Goal: Book appointment/travel/reservation

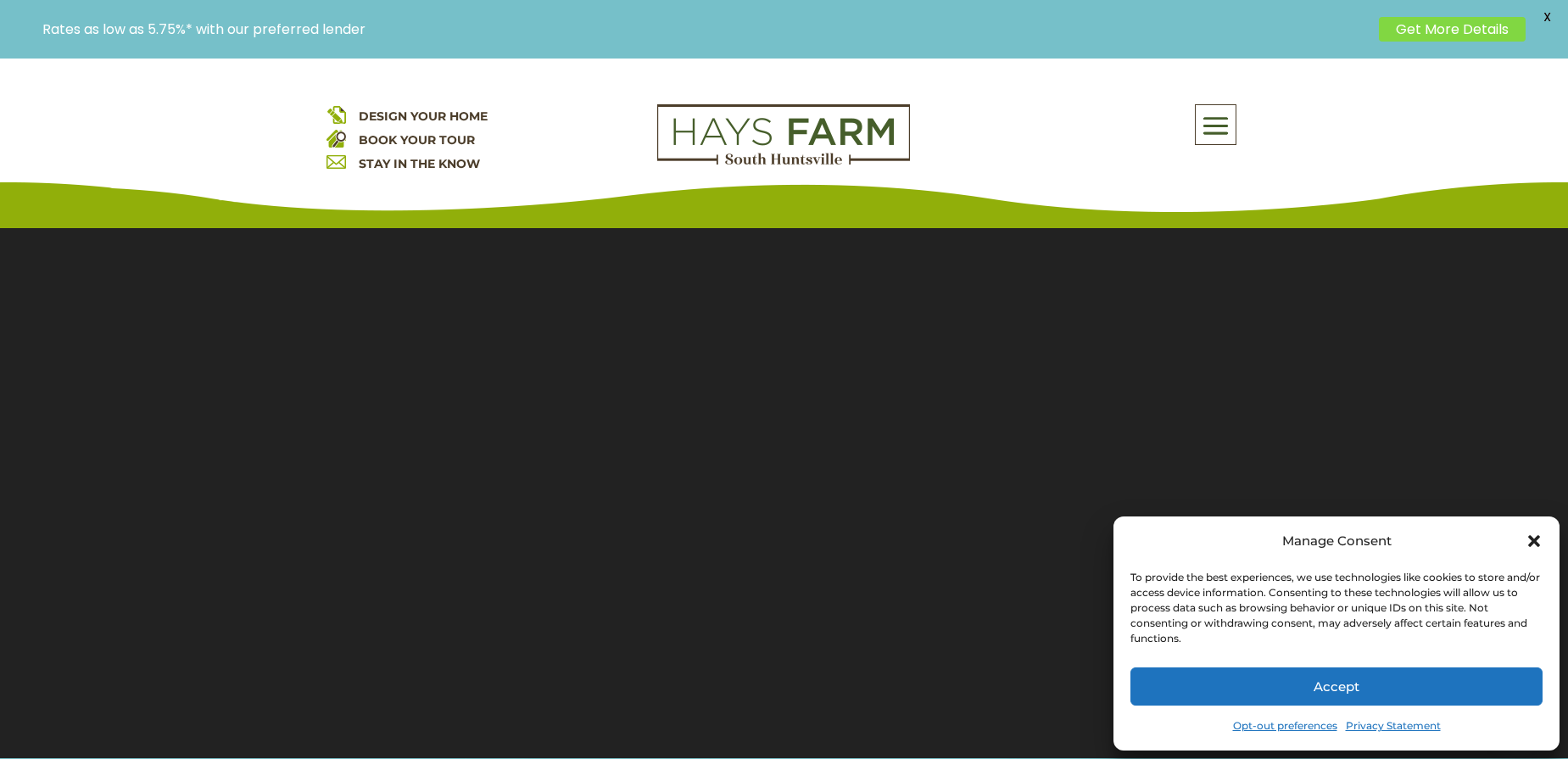
click at [1538, 542] on icon "Close dialog" at bounding box center [1534, 540] width 17 height 17
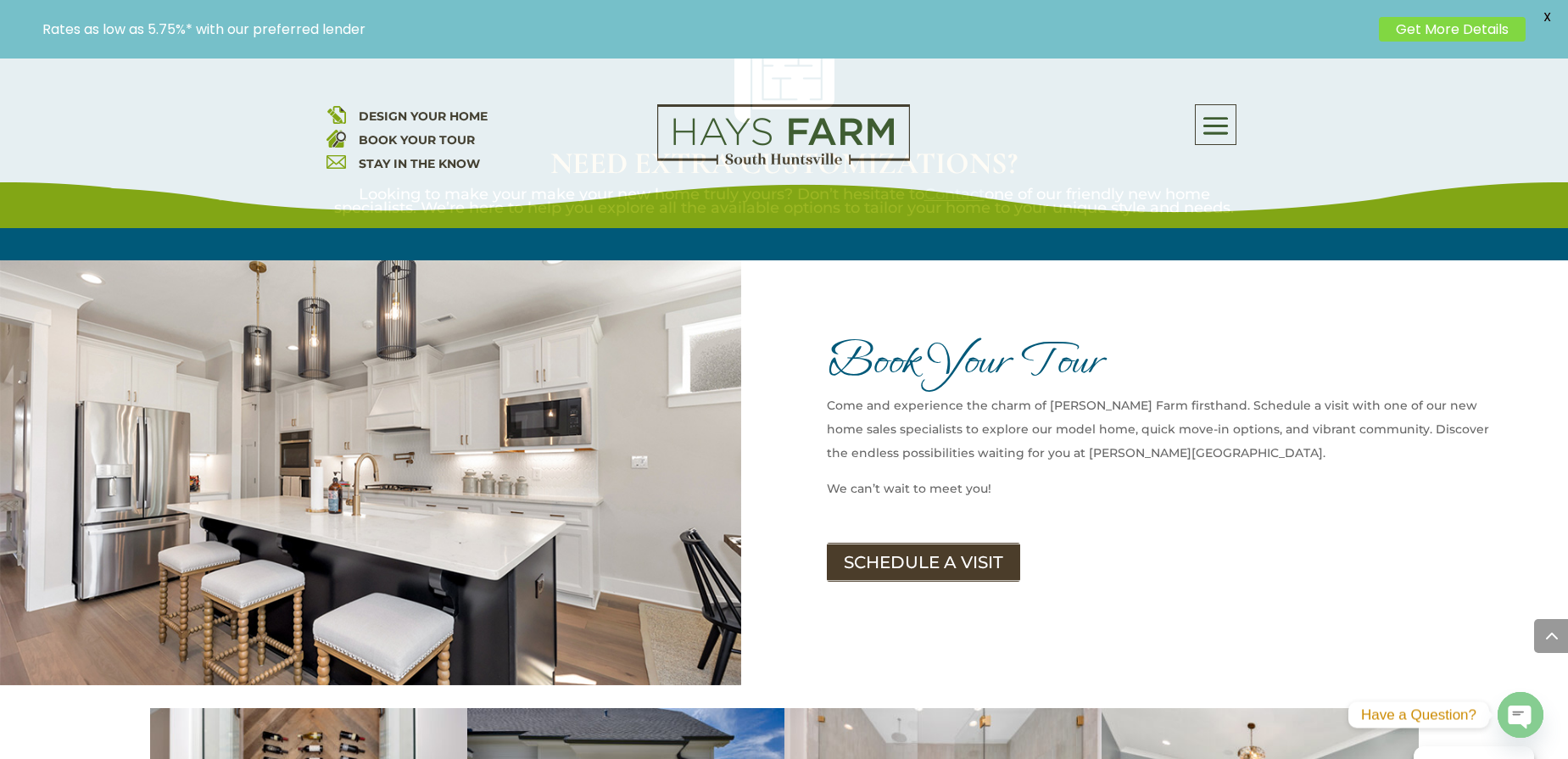
scroll to position [2747, 0]
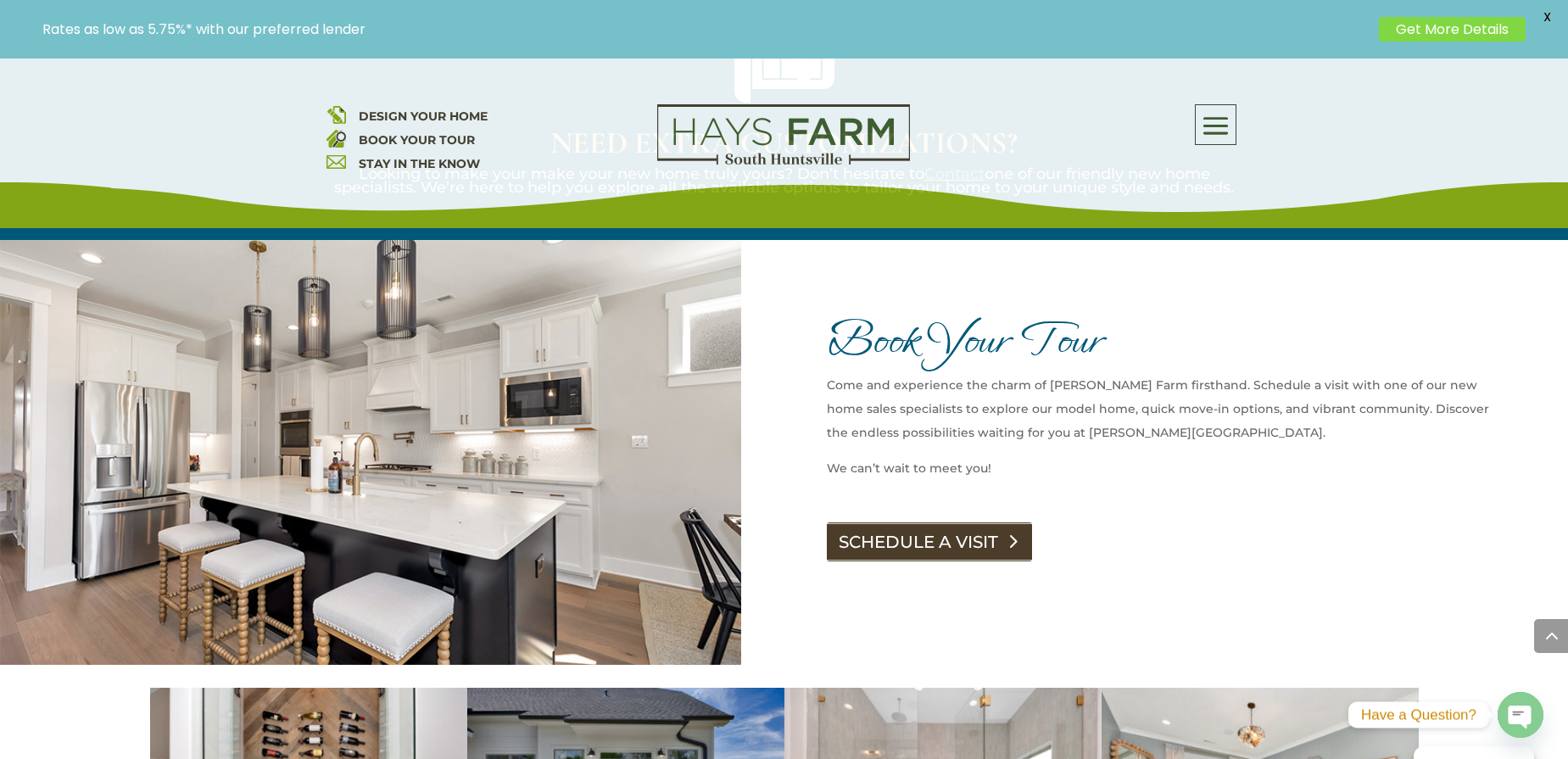
click at [968, 523] on link "SCHEDULE A VISIT" at bounding box center [930, 542] width 206 height 39
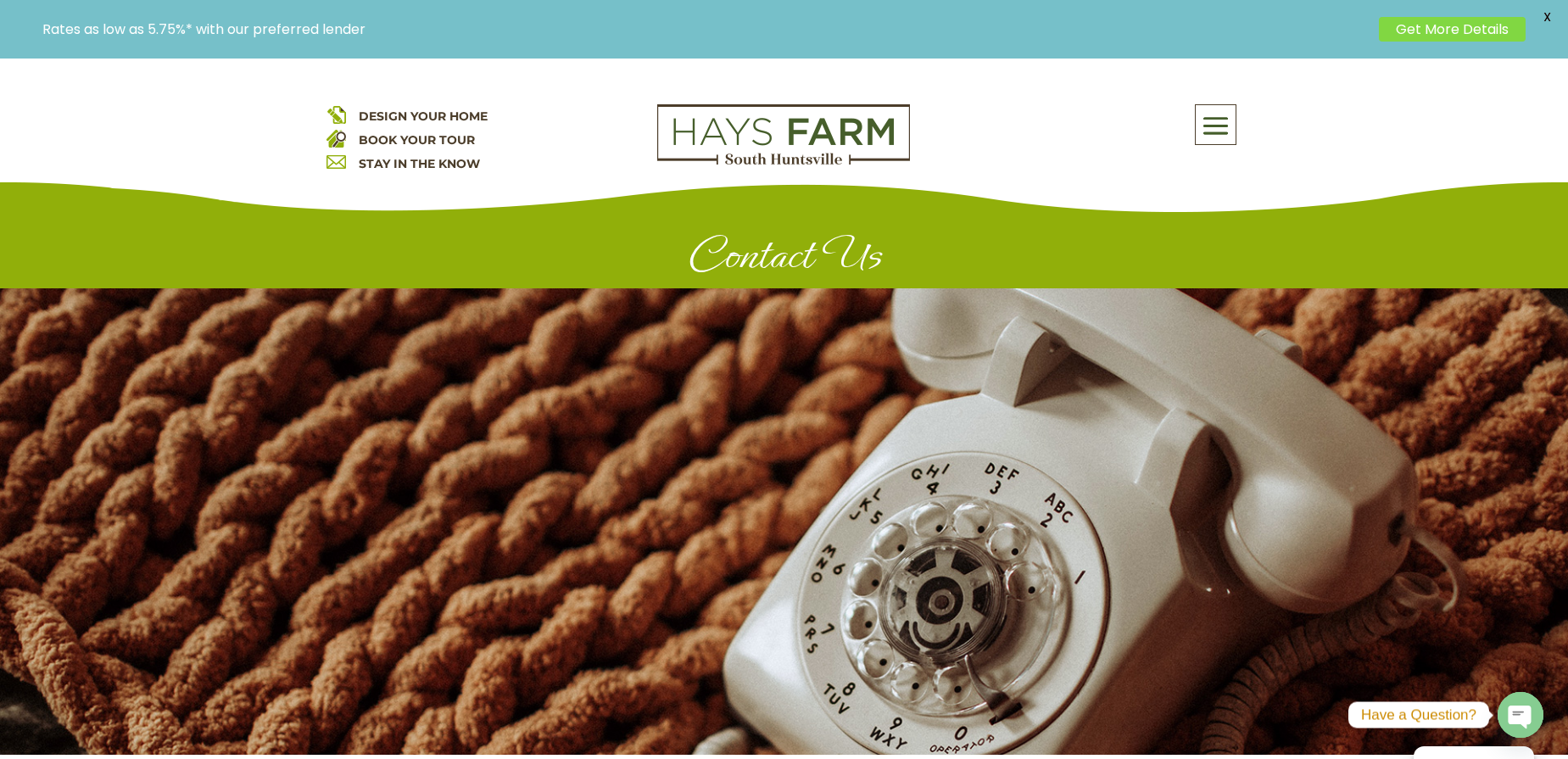
click at [1425, 32] on link "Get More Details" at bounding box center [1453, 29] width 147 height 25
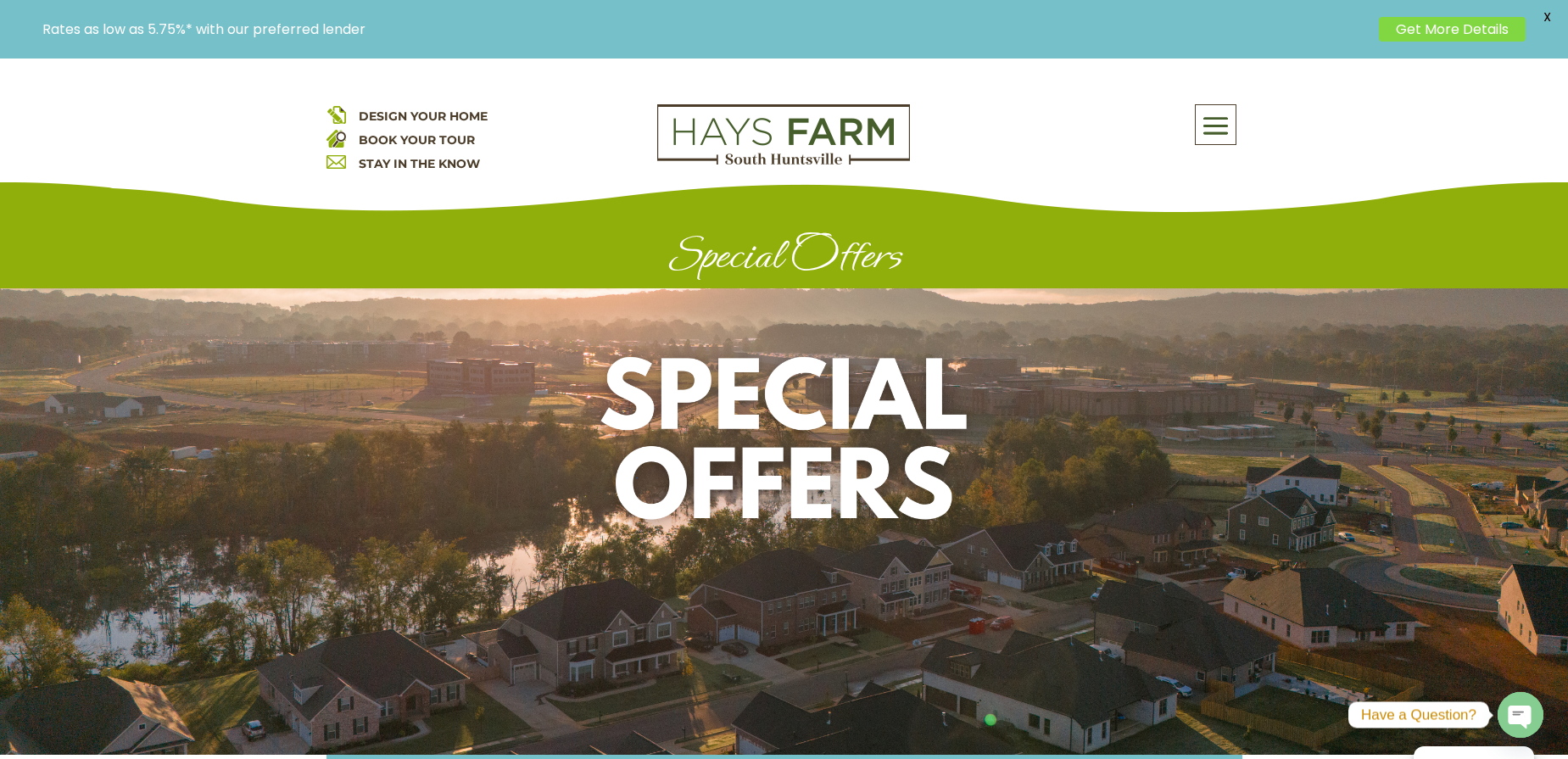
click at [442, 113] on span "DESIGN YOUR HOME" at bounding box center [423, 116] width 129 height 15
